Goal: Task Accomplishment & Management: Complete application form

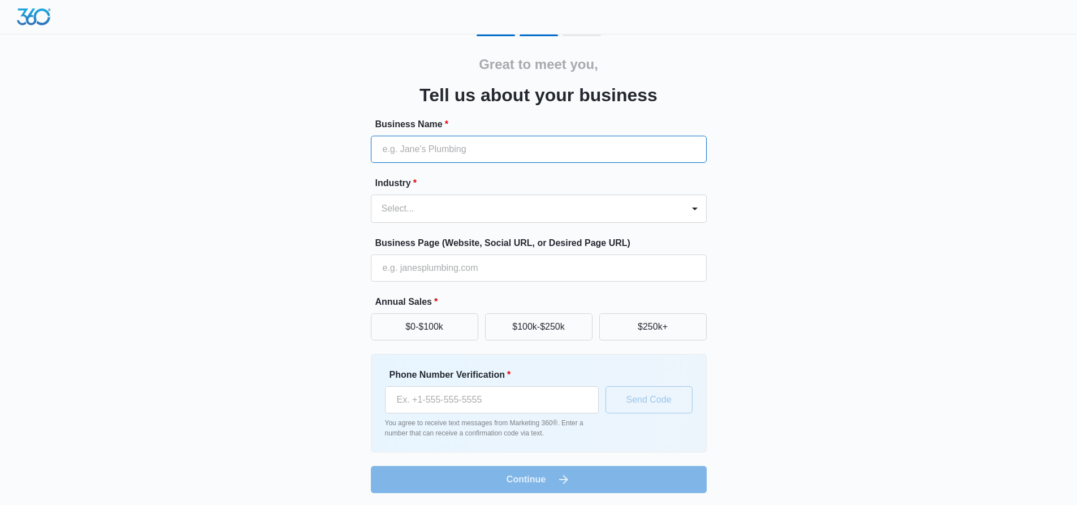
click at [452, 161] on input "Business Name *" at bounding box center [539, 149] width 336 height 27
drag, startPoint x: 265, startPoint y: 180, endPoint x: 237, endPoint y: 156, distance: 36.5
click at [237, 156] on div "Great to meet you, Tell us about your business Business Name * Industry * Selec…" at bounding box center [539, 263] width 678 height 458
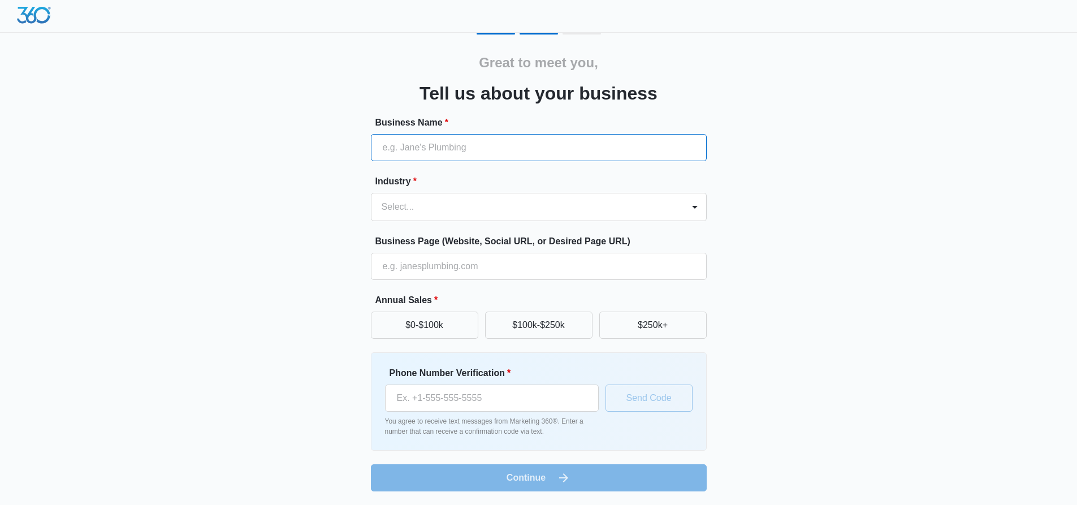
click at [478, 147] on input "Business Name *" at bounding box center [539, 147] width 336 height 27
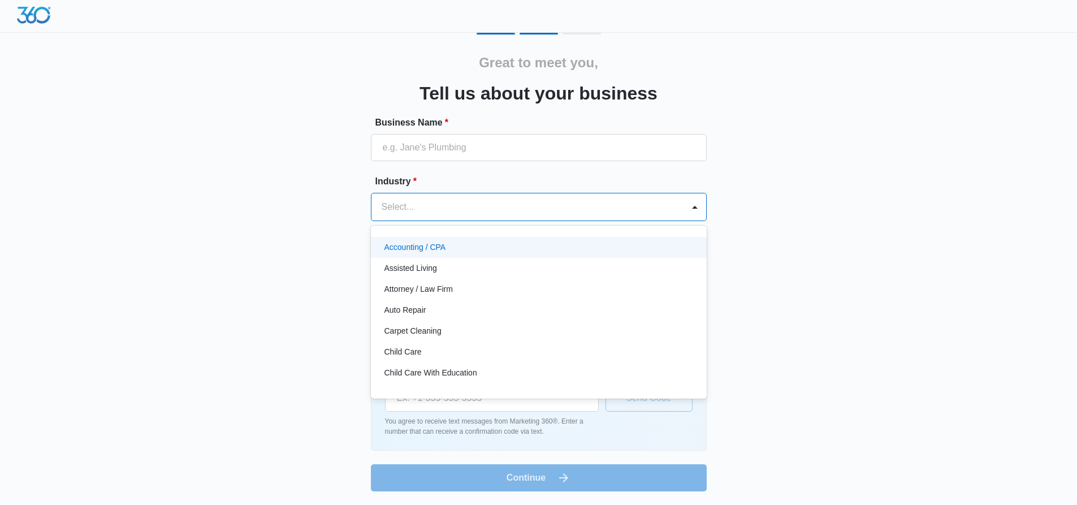
click at [475, 206] on div at bounding box center [525, 207] width 287 height 16
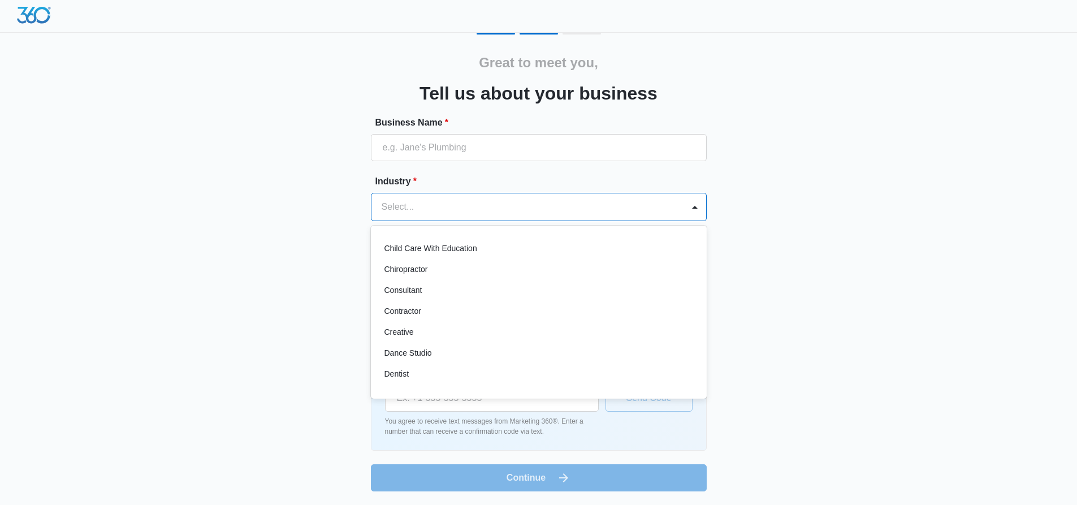
scroll to position [125, 0]
click at [420, 328] on div "Creative" at bounding box center [537, 331] width 306 height 12
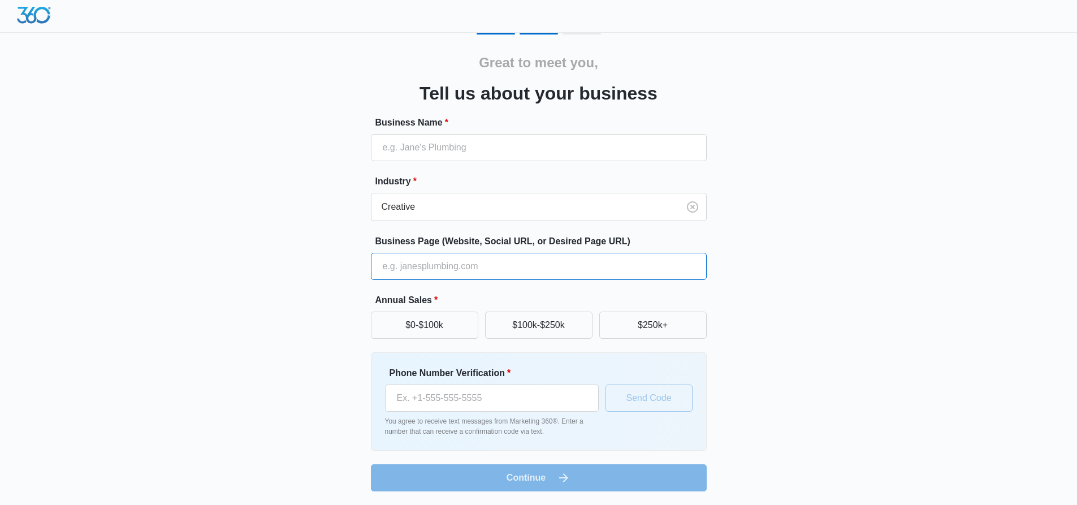
click at [419, 263] on input "Business Page (Website, Social URL, or Desired Page URL)" at bounding box center [539, 266] width 336 height 27
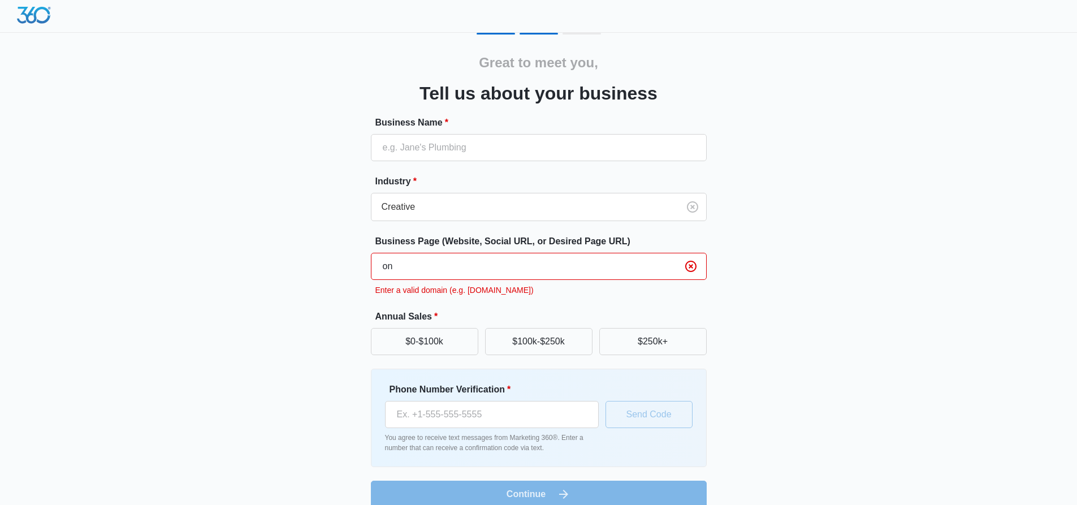
type input "o"
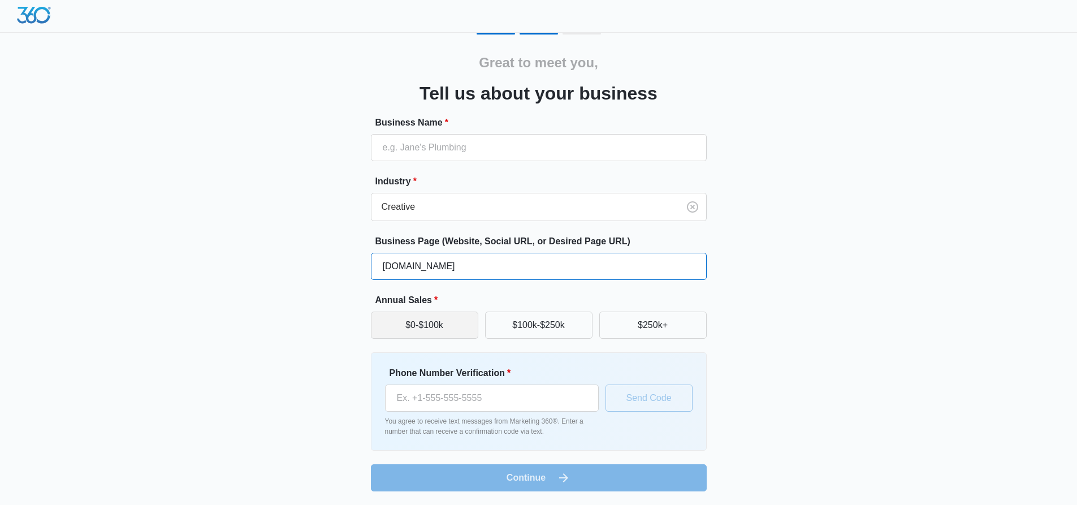
type input "onogrg86.com"
click at [446, 319] on button "$0-$100k" at bounding box center [424, 324] width 107 height 27
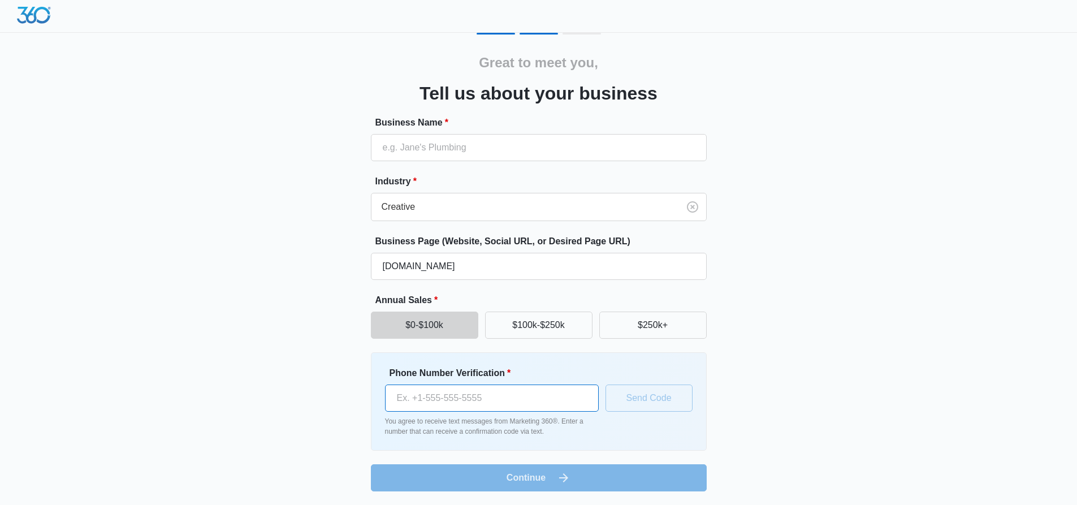
click at [495, 393] on input "Phone Number Verification *" at bounding box center [492, 397] width 214 height 27
type input "(626) 861-9165"
click at [621, 401] on button "Send Code" at bounding box center [648, 397] width 87 height 27
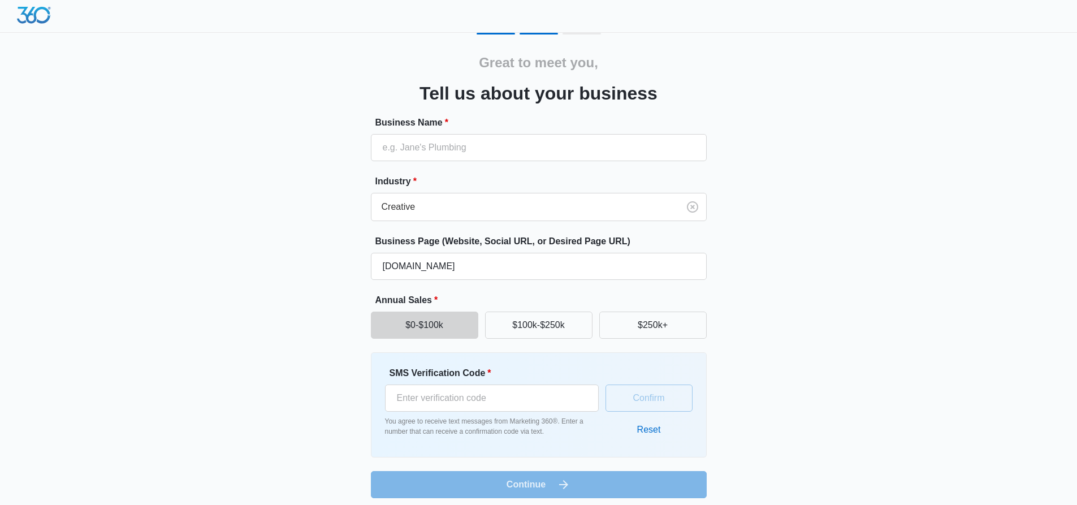
scroll to position [8, 0]
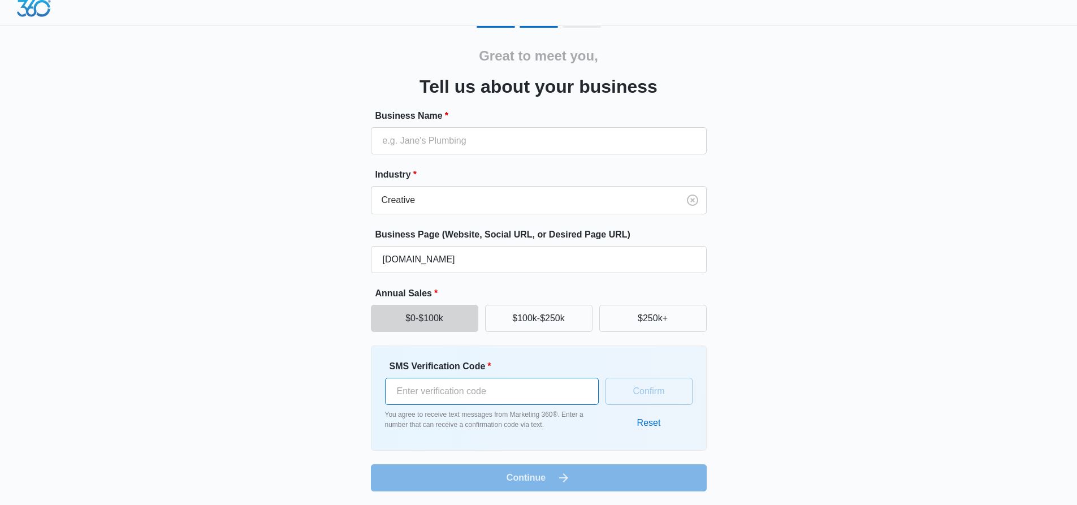
click at [520, 396] on input "SMS Verification Code *" at bounding box center [492, 391] width 214 height 27
click at [477, 144] on input "Business Name *" at bounding box center [539, 140] width 336 height 27
type input "383109"
click at [535, 385] on input "SMS Verification Code *" at bounding box center [492, 391] width 214 height 27
click at [496, 141] on input "383109" at bounding box center [539, 140] width 336 height 27
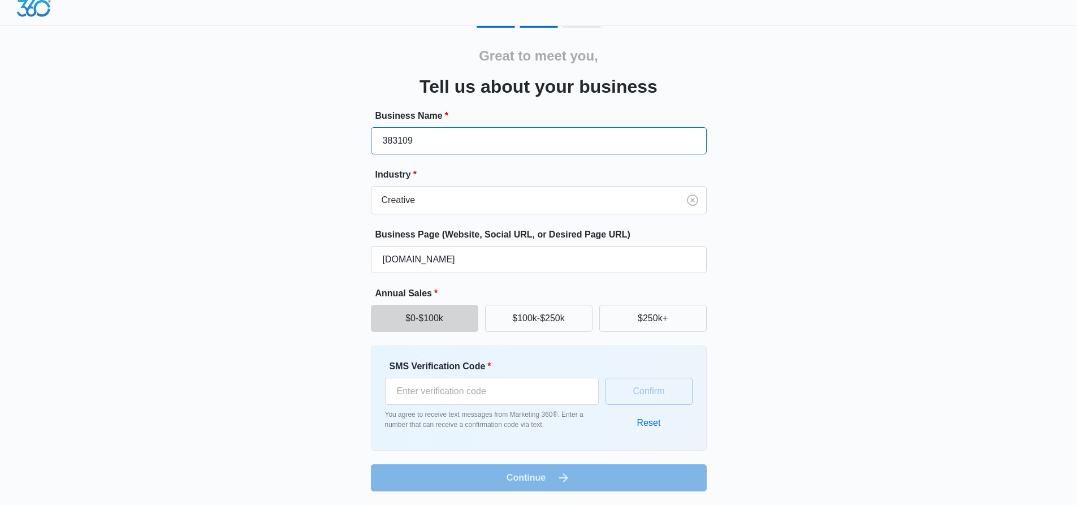
click at [496, 141] on input "383109" at bounding box center [539, 140] width 336 height 27
type input "onogr86"
click at [446, 382] on input "SMS Verification Code *" at bounding box center [492, 391] width 214 height 27
type input "3831"
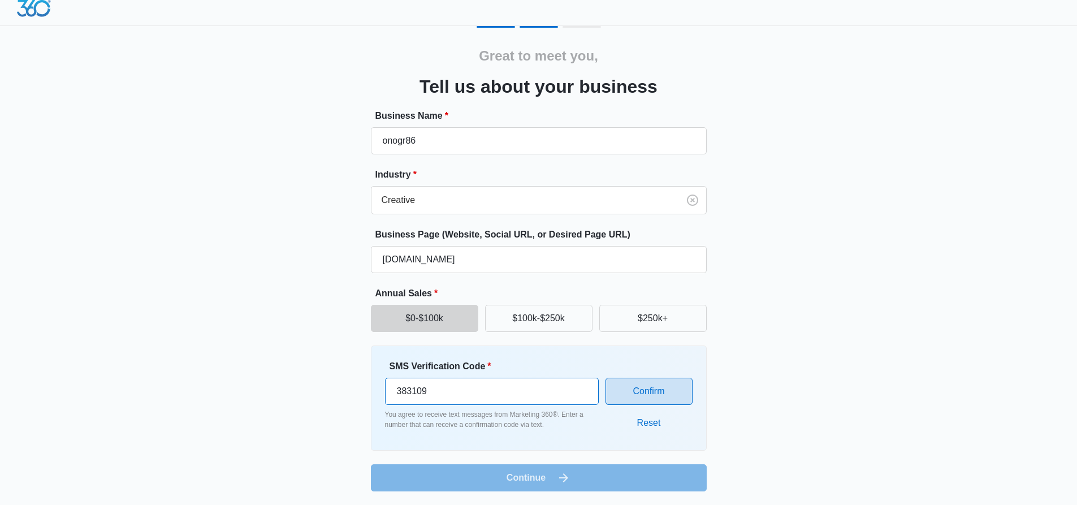
type input "383109"
click at [664, 398] on button "Confirm" at bounding box center [648, 391] width 87 height 27
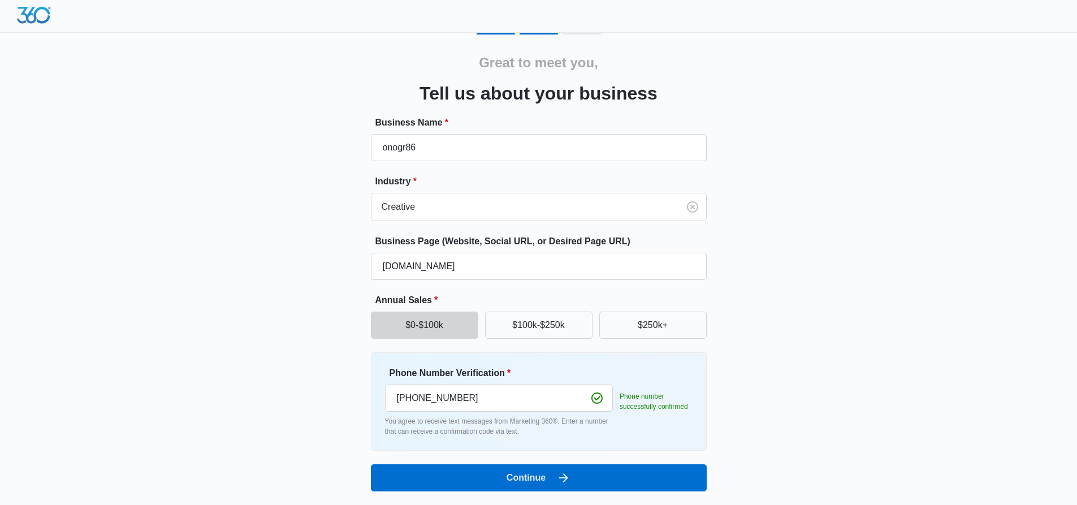
scroll to position [2, 0]
click at [547, 493] on div "Great to meet you, Tell us about your business Business Name * onogr86 Industry…" at bounding box center [539, 269] width 678 height 472
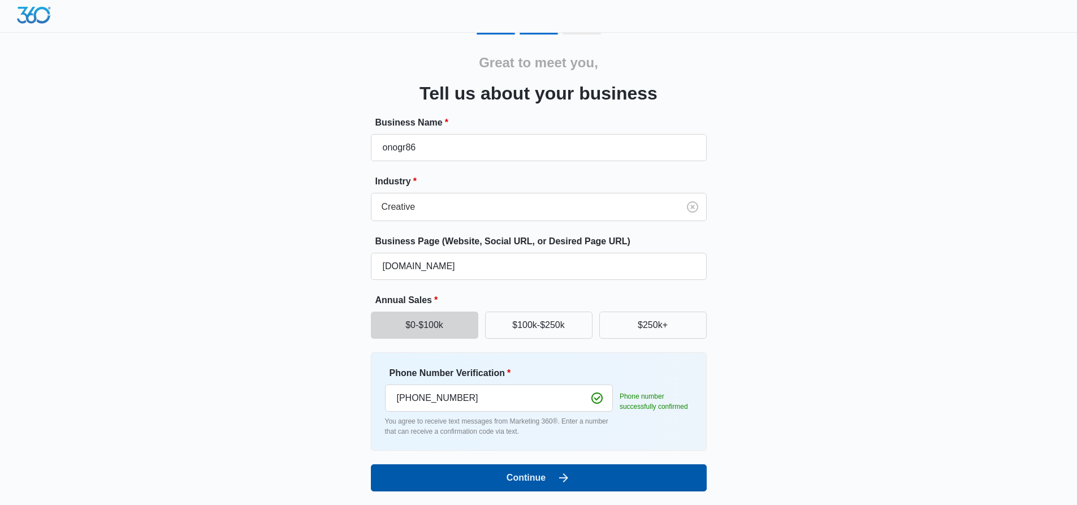
click at [536, 484] on button "Continue" at bounding box center [539, 477] width 336 height 27
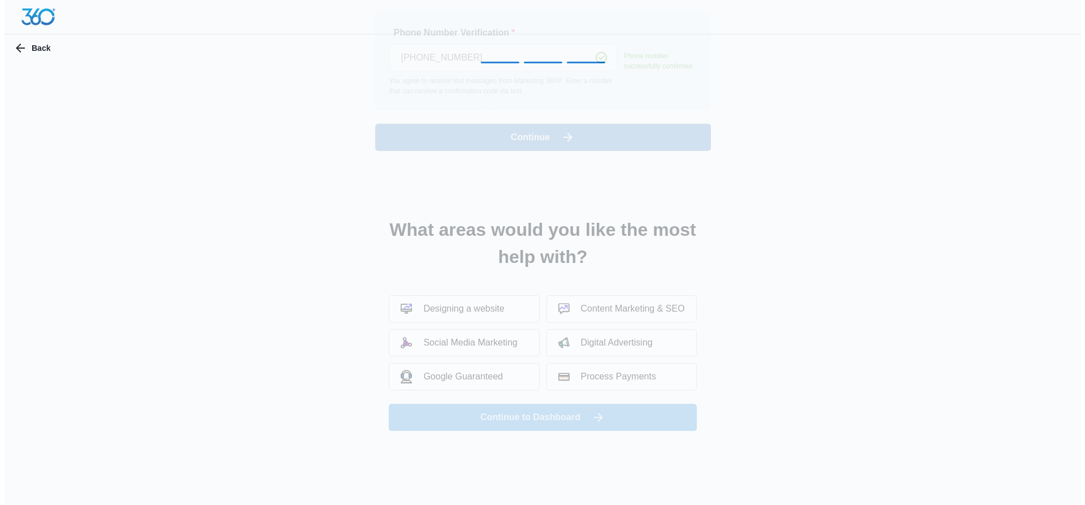
scroll to position [0, 0]
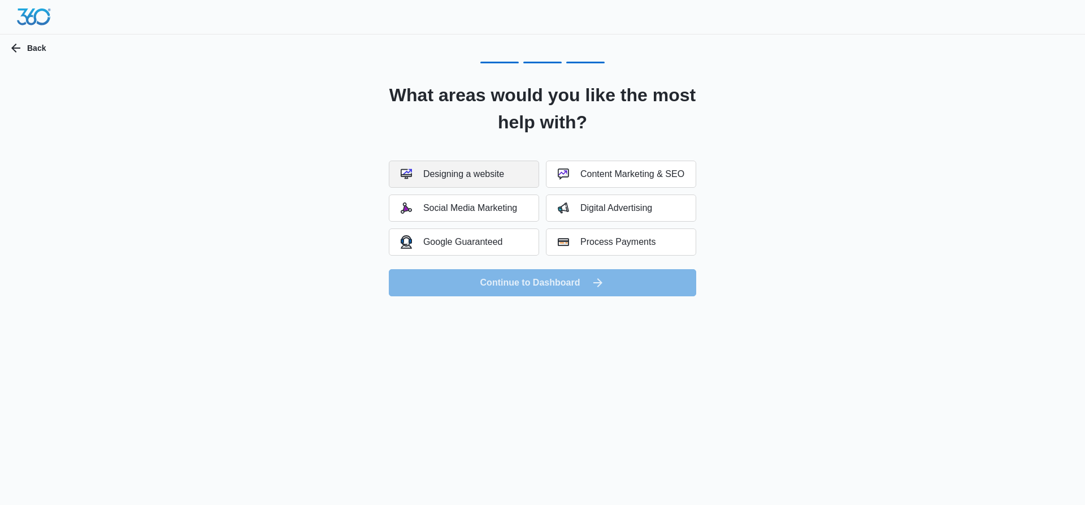
click at [495, 178] on div "Designing a website" at bounding box center [452, 173] width 103 height 11
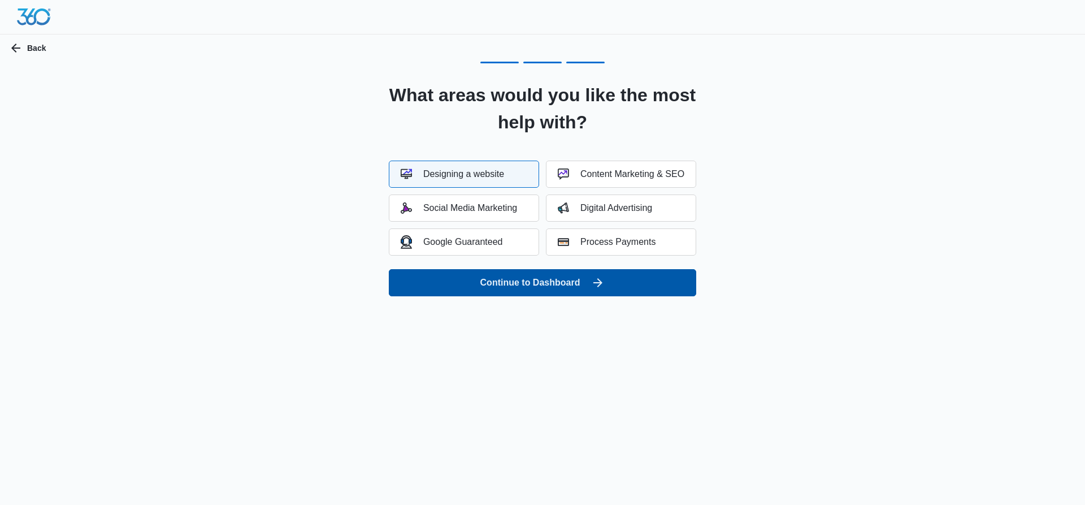
click at [522, 291] on button "Continue to Dashboard" at bounding box center [542, 282] width 307 height 27
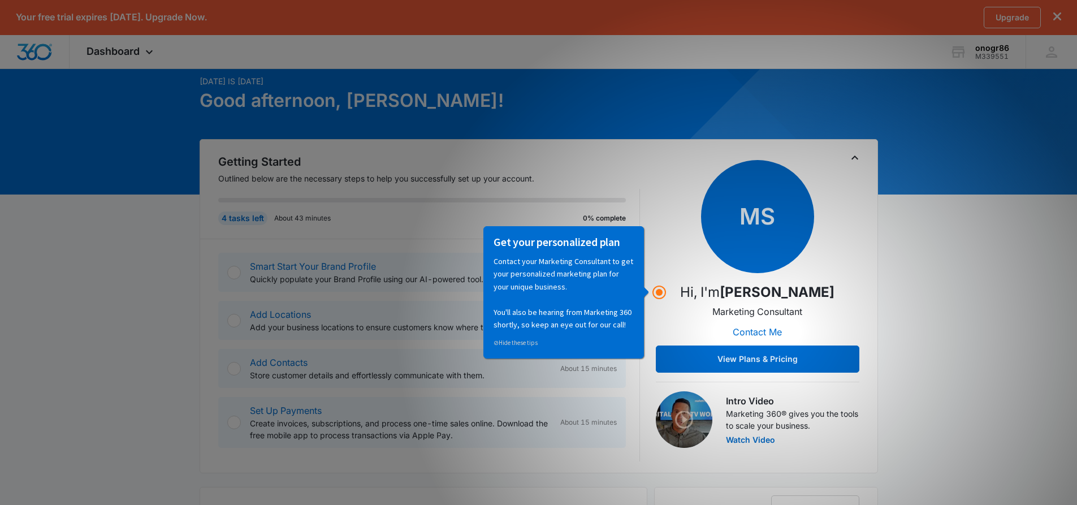
scroll to position [38, 0]
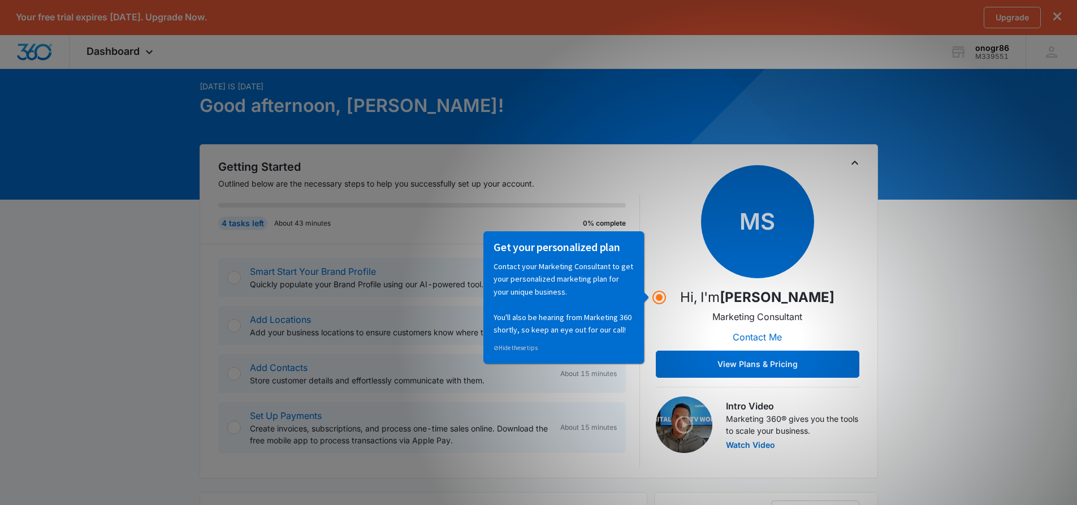
click at [671, 284] on div "MS Hi, I'm [PERSON_NAME] Marketing Consultant Contact Me View Plans & Pricing" at bounding box center [757, 271] width 203 height 213
click at [660, 301] on circle "Hotspot (open by clicking or pressing space/enter)" at bounding box center [659, 297] width 10 height 10
click at [616, 250] on h3 "Get your personalized plan" at bounding box center [563, 246] width 140 height 15
click at [661, 323] on div "MS Hi, I'm [PERSON_NAME] Marketing Consultant Contact Me View Plans & Pricing" at bounding box center [757, 271] width 203 height 213
click at [653, 322] on div "Getting Started Outlined below are the necessary steps to help you successfully…" at bounding box center [538, 312] width 641 height 308
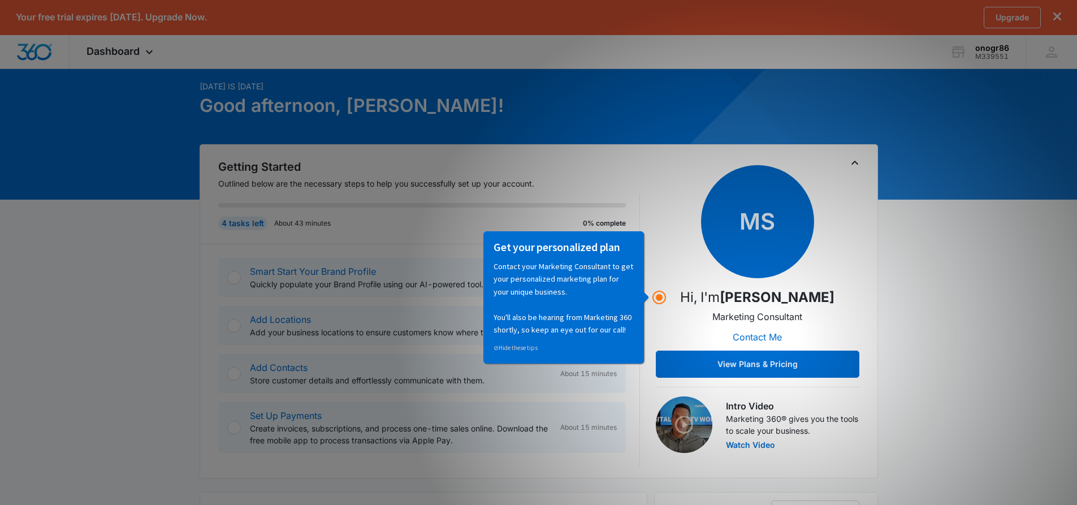
click at [564, 332] on p "Contact your Marketing Consultant to get your personalized marketing plan for y…" at bounding box center [563, 297] width 140 height 76
click at [699, 359] on button "View Plans & Pricing" at bounding box center [757, 363] width 203 height 27
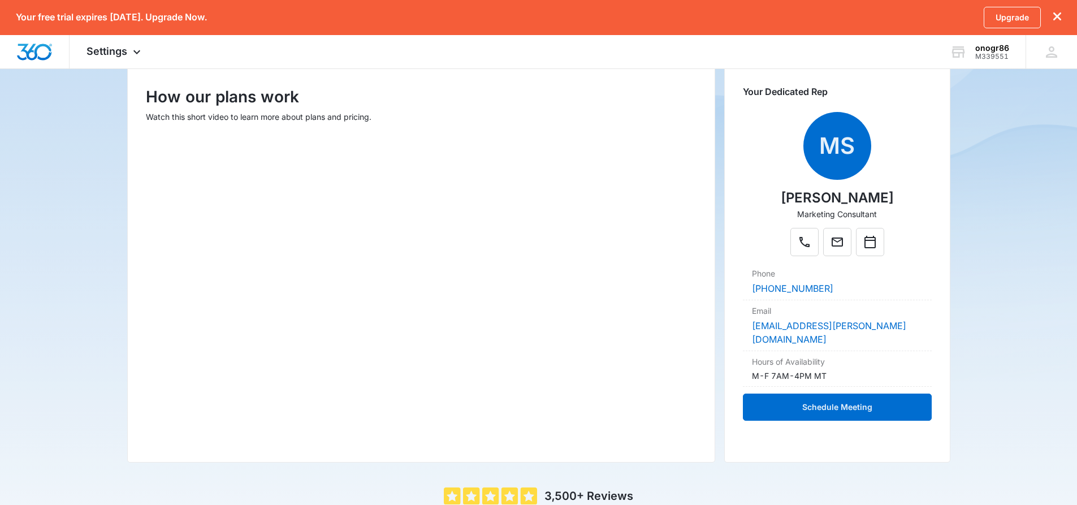
scroll to position [151, 0]
